Goal: Task Accomplishment & Management: Use online tool/utility

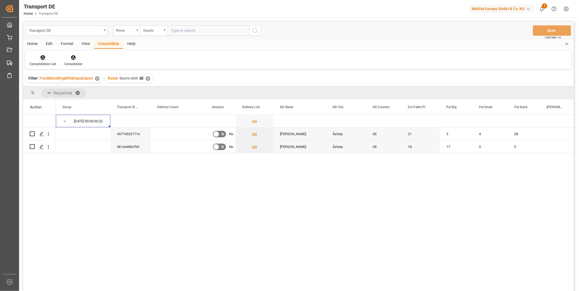
click at [43, 61] on div "Consolidation List" at bounding box center [42, 61] width 35 height 12
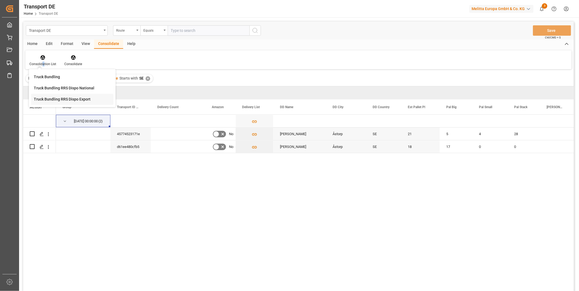
click at [91, 98] on div "Truck Bundling RRS Dispo Export" at bounding box center [72, 99] width 83 height 11
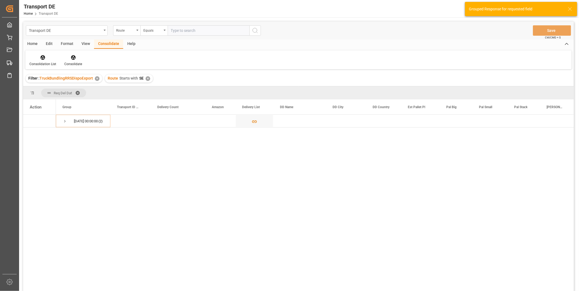
click at [147, 77] on div "✕" at bounding box center [148, 78] width 5 height 5
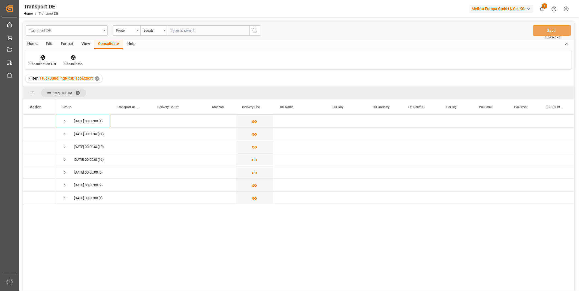
click at [130, 28] on div "Route" at bounding box center [125, 30] width 19 height 6
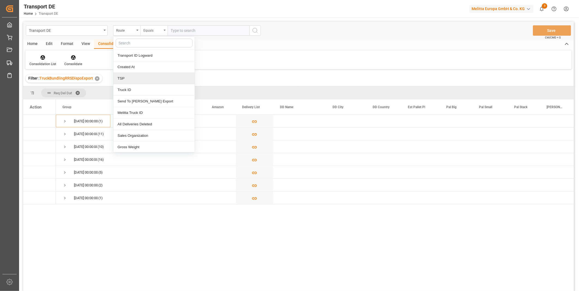
click at [151, 30] on div "Equals" at bounding box center [152, 30] width 19 height 6
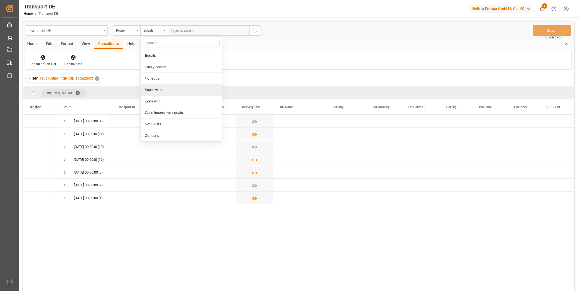
drag, startPoint x: 150, startPoint y: 89, endPoint x: 184, endPoint y: 62, distance: 43.1
click at [150, 89] on div "Starts with" at bounding box center [181, 89] width 81 height 11
type input "CH"
click at [252, 32] on icon "search button" at bounding box center [255, 30] width 7 height 7
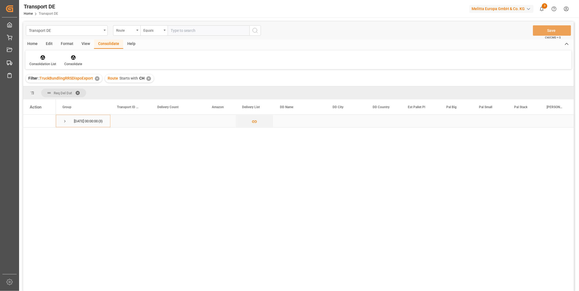
click at [64, 120] on span "Press SPACE to select this row." at bounding box center [64, 121] width 5 height 5
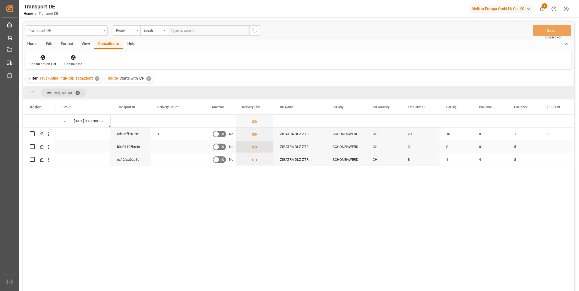
click at [254, 149] on icon "Press SPACE to select this row." at bounding box center [255, 147] width 6 height 6
click at [254, 146] on icon "Press SPACE to select this row." at bounding box center [255, 147] width 6 height 6
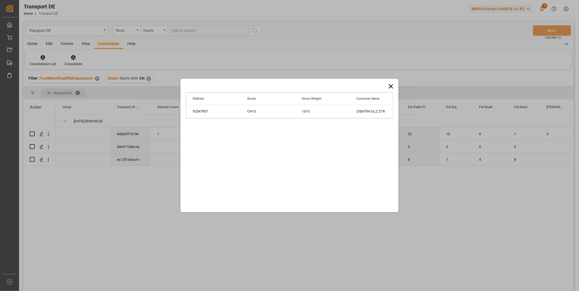
click at [394, 83] on icon at bounding box center [391, 87] width 8 height 8
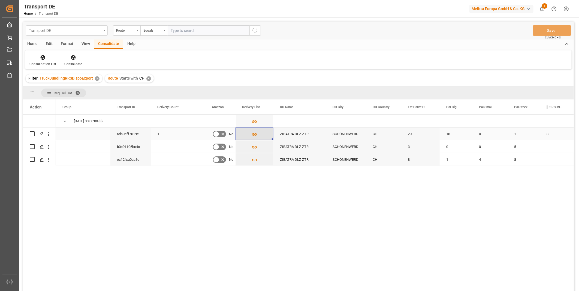
click at [258, 135] on button "Press SPACE to select this row." at bounding box center [254, 134] width 37 height 13
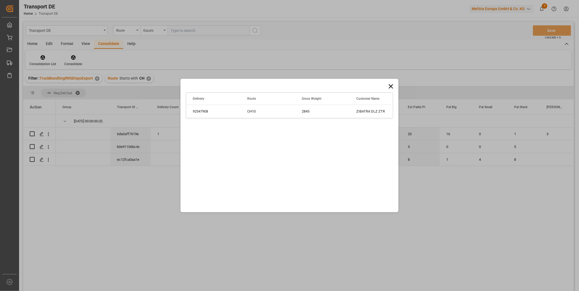
click at [400, 81] on div "Drag here to set row groups Drag here to set column labels Delivery Route Gross…" at bounding box center [289, 145] width 579 height 291
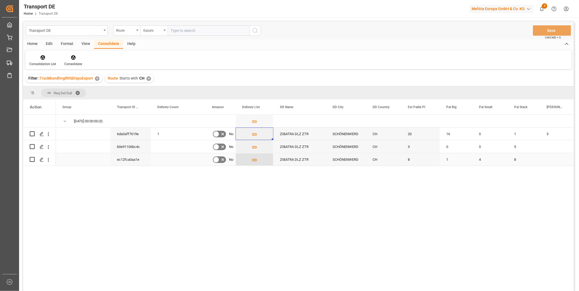
click at [252, 159] on icon "Press SPACE to select this row." at bounding box center [255, 160] width 6 height 6
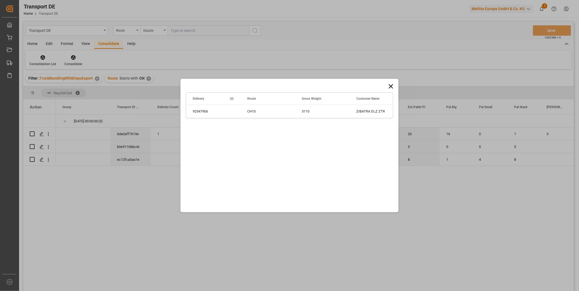
click at [388, 83] on icon at bounding box center [391, 87] width 8 height 8
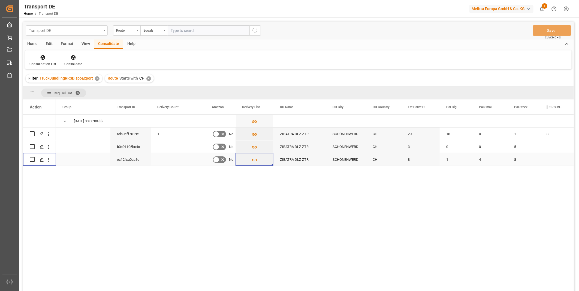
click at [33, 159] on input "Press Space to toggle row selection (unchecked)" at bounding box center [32, 159] width 5 height 5
checkbox input "true"
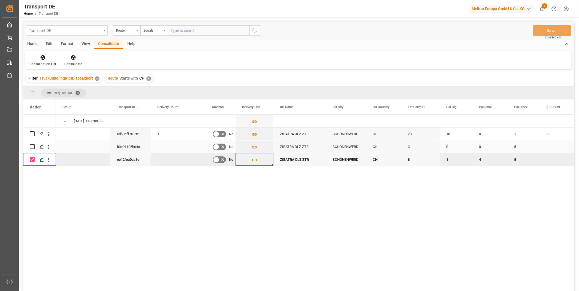
click at [31, 146] on input "Press Space to toggle row selection (unchecked)" at bounding box center [32, 146] width 5 height 5
checkbox input "true"
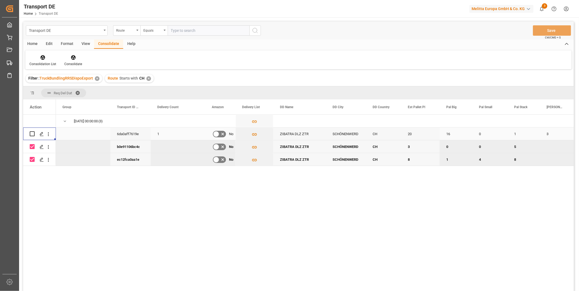
click at [27, 131] on div "Press SPACE to select this row." at bounding box center [39, 134] width 33 height 13
click at [31, 132] on input "Press Space to toggle row selection (unchecked)" at bounding box center [32, 133] width 5 height 5
checkbox input "true"
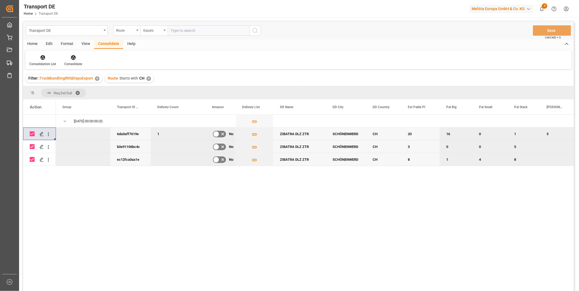
click at [68, 56] on div at bounding box center [73, 58] width 18 height 6
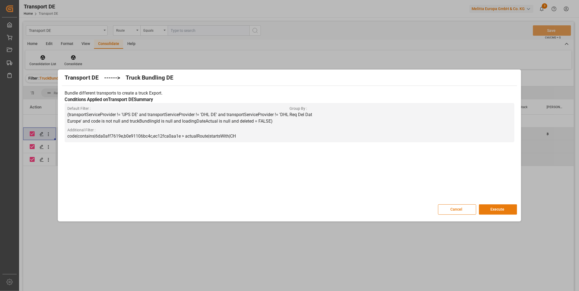
click at [496, 212] on button "Execute" at bounding box center [498, 209] width 38 height 10
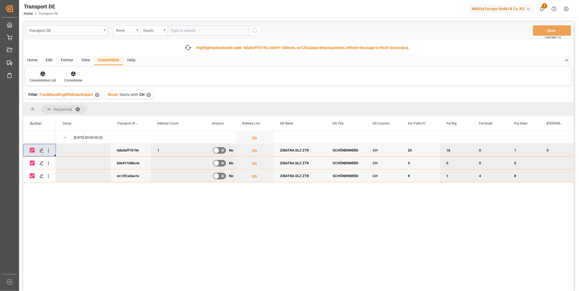
click at [43, 73] on icon at bounding box center [43, 74] width 5 height 5
click at [83, 118] on div "Transport DE Route Equals Save Ctrl/CMD + S Fetch latest updates Highlighted ro…" at bounding box center [298, 172] width 551 height 300
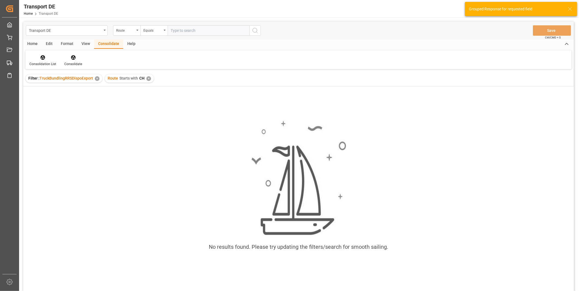
click at [147, 79] on div "✕" at bounding box center [148, 78] width 5 height 5
